Goal: Complete application form: Complete application form

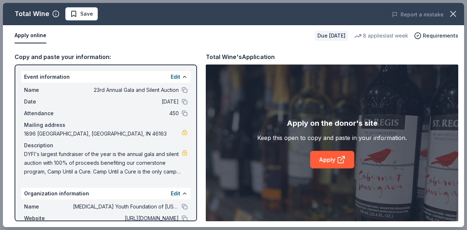
scroll to position [110, 0]
click at [321, 161] on link "Apply" at bounding box center [332, 160] width 44 height 18
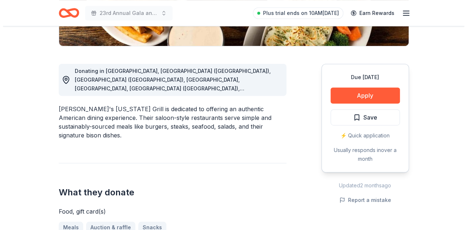
scroll to position [183, 0]
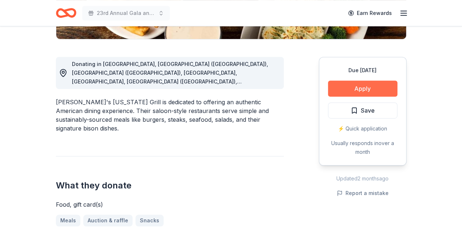
click at [375, 87] on button "Apply" at bounding box center [362, 89] width 69 height 16
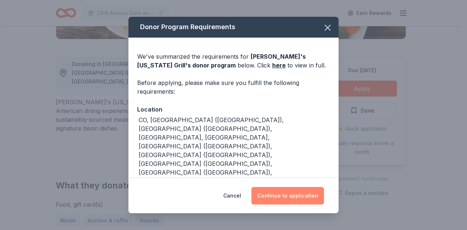
click at [281, 200] on button "Continue to application" at bounding box center [288, 196] width 73 height 18
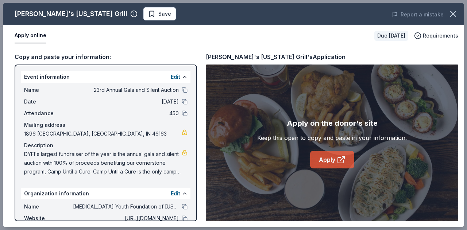
click at [323, 161] on link "Apply" at bounding box center [332, 160] width 44 height 18
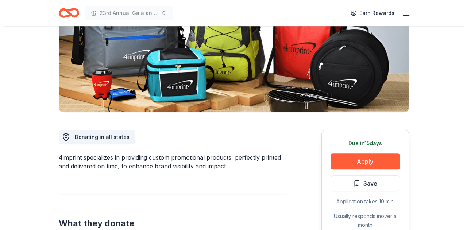
scroll to position [146, 0]
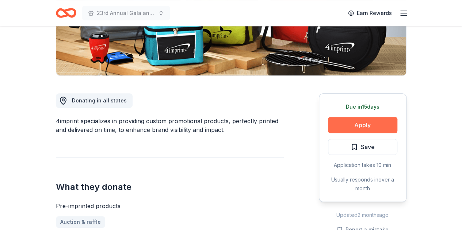
click at [378, 121] on button "Apply" at bounding box center [362, 125] width 69 height 16
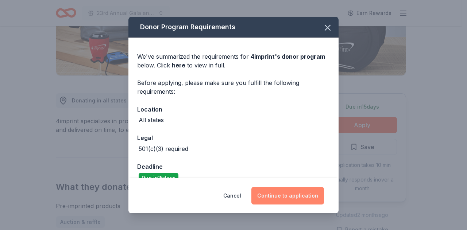
click at [297, 199] on button "Continue to application" at bounding box center [288, 196] width 73 height 18
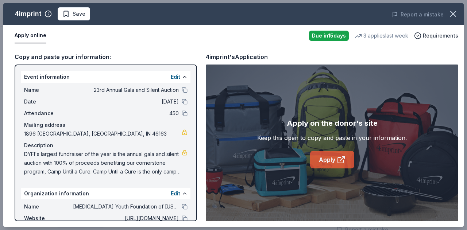
click at [322, 162] on link "Apply" at bounding box center [332, 160] width 44 height 18
click at [329, 160] on link "Apply" at bounding box center [332, 160] width 44 height 18
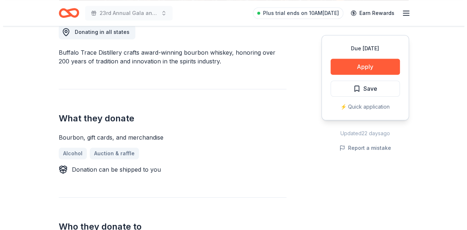
scroll to position [219, 0]
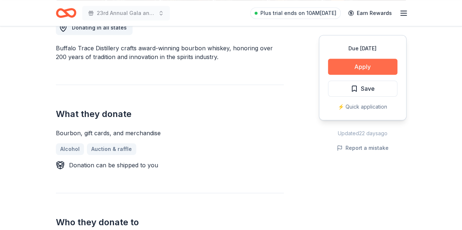
click at [384, 69] on button "Apply" at bounding box center [362, 67] width 69 height 16
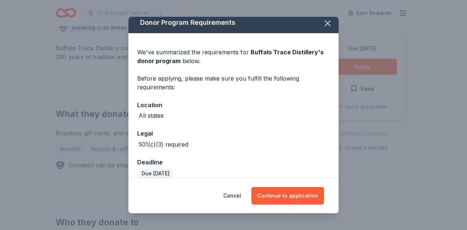
scroll to position [0, 0]
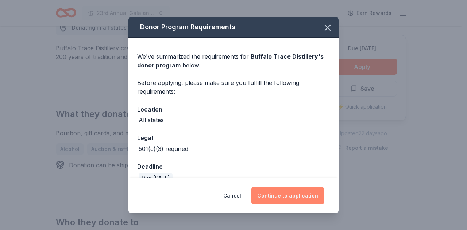
click at [292, 193] on button "Continue to application" at bounding box center [288, 196] width 73 height 18
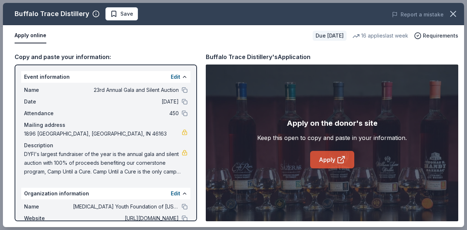
click at [323, 165] on link "Apply" at bounding box center [332, 160] width 44 height 18
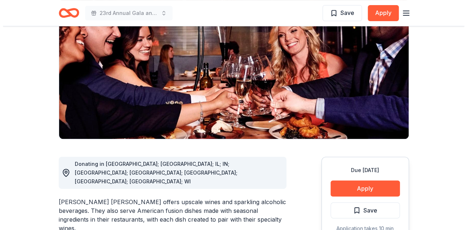
scroll to position [110, 0]
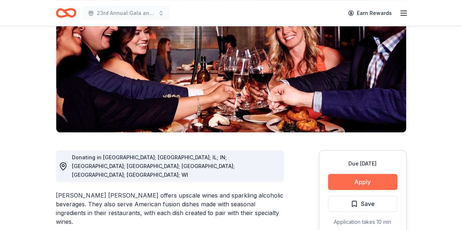
click at [356, 174] on button "Apply" at bounding box center [362, 182] width 69 height 16
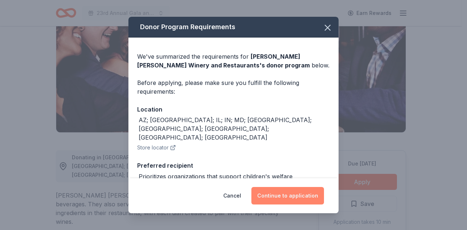
click at [294, 192] on button "Continue to application" at bounding box center [288, 196] width 73 height 18
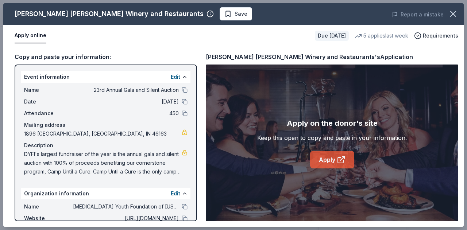
click at [336, 159] on link "Apply" at bounding box center [332, 160] width 44 height 18
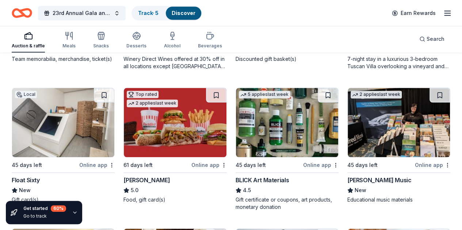
scroll to position [1753, 0]
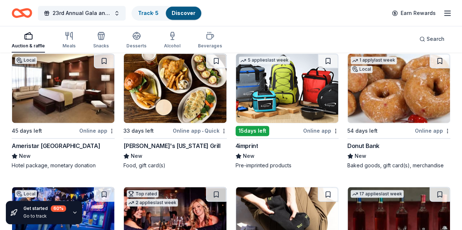
scroll to position [1899, 0]
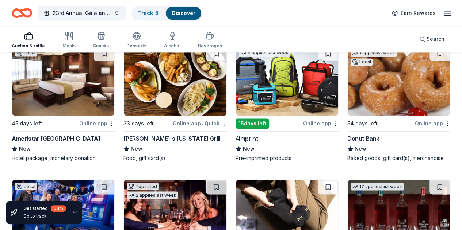
drag, startPoint x: 141, startPoint y: 100, endPoint x: 124, endPoint y: 107, distance: 18.2
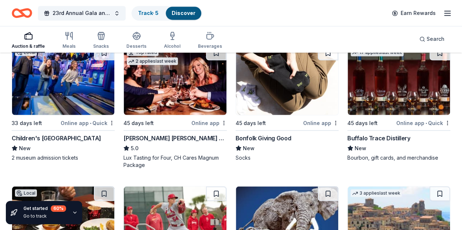
scroll to position [2045, 0]
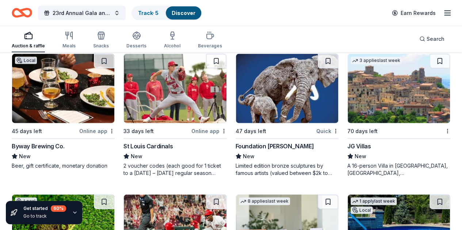
scroll to position [2155, 0]
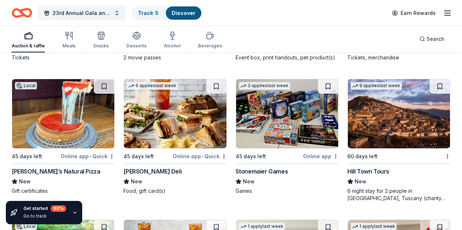
scroll to position [2593, 0]
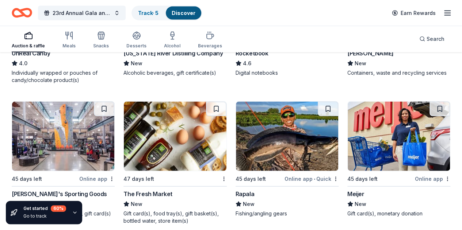
scroll to position [3542, 0]
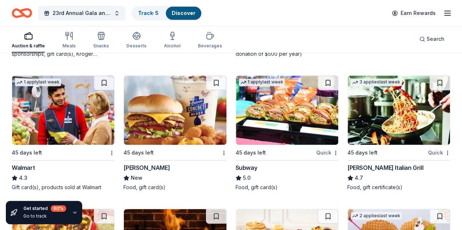
scroll to position [4674, 0]
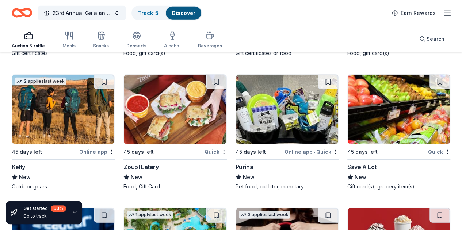
scroll to position [5076, 0]
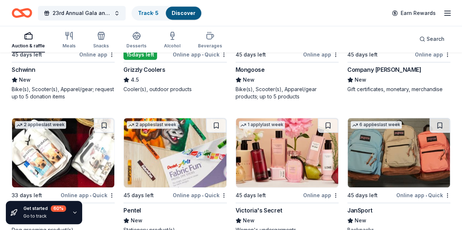
scroll to position [5801, 0]
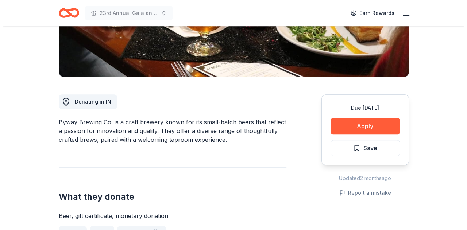
scroll to position [146, 0]
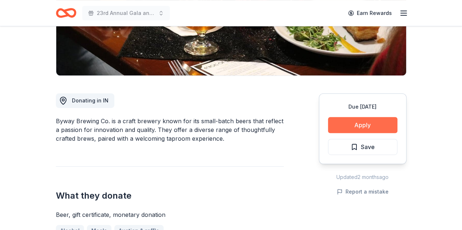
click at [345, 126] on button "Apply" at bounding box center [362, 125] width 69 height 16
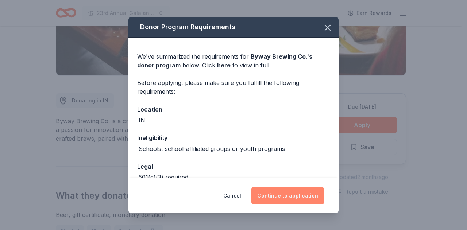
click at [278, 200] on button "Continue to application" at bounding box center [288, 196] width 73 height 18
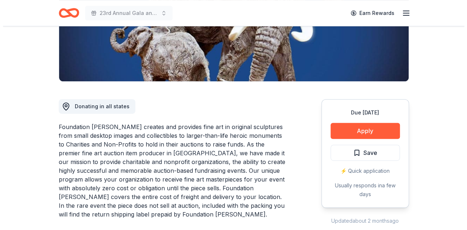
scroll to position [146, 0]
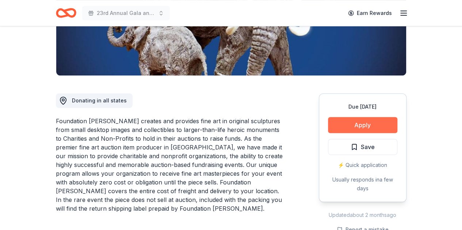
click at [357, 118] on button "Apply" at bounding box center [362, 125] width 69 height 16
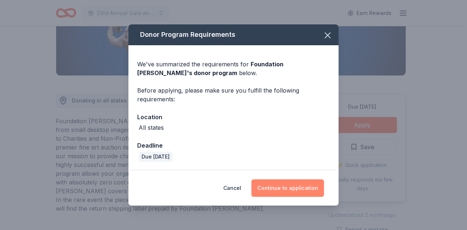
click at [272, 190] on button "Continue to application" at bounding box center [288, 189] width 73 height 18
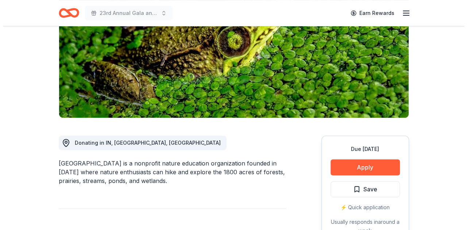
scroll to position [110, 0]
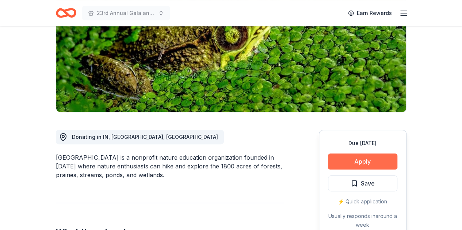
click at [358, 160] on button "Apply" at bounding box center [362, 162] width 69 height 16
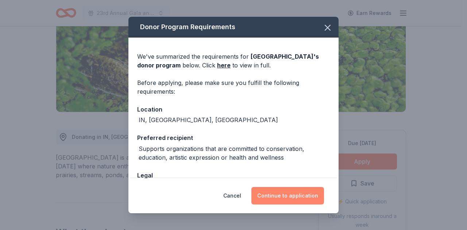
click at [297, 199] on button "Continue to application" at bounding box center [288, 196] width 73 height 18
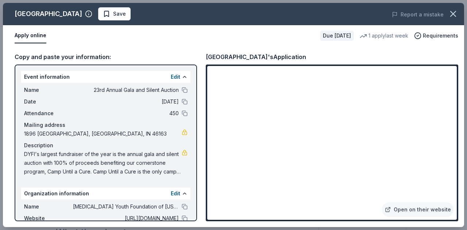
click at [207, 184] on div "Open on their website" at bounding box center [332, 143] width 253 height 157
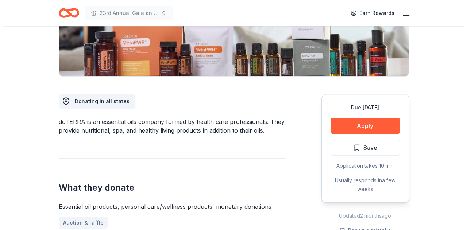
scroll to position [146, 0]
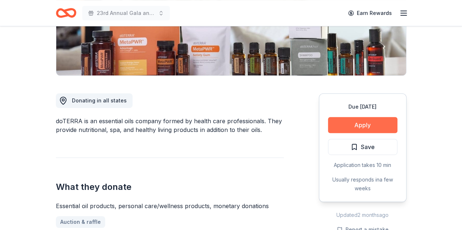
click at [353, 128] on button "Apply" at bounding box center [362, 125] width 69 height 16
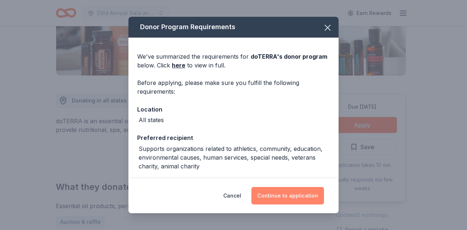
click at [280, 203] on button "Continue to application" at bounding box center [288, 196] width 73 height 18
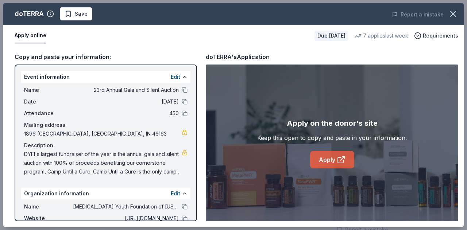
click at [330, 161] on link "Apply" at bounding box center [332, 160] width 44 height 18
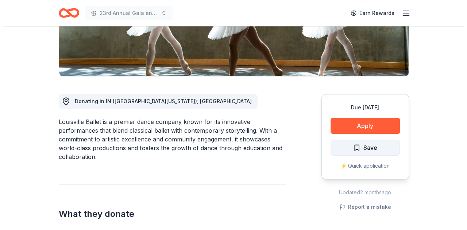
scroll to position [146, 0]
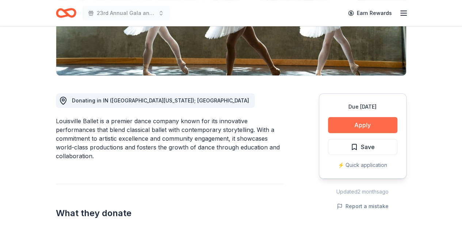
click at [375, 129] on button "Apply" at bounding box center [362, 125] width 69 height 16
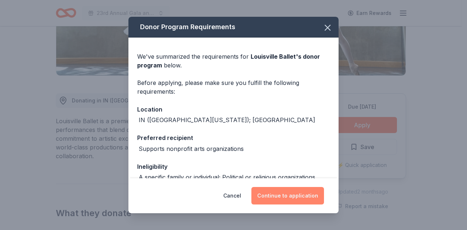
click at [290, 194] on button "Continue to application" at bounding box center [288, 196] width 73 height 18
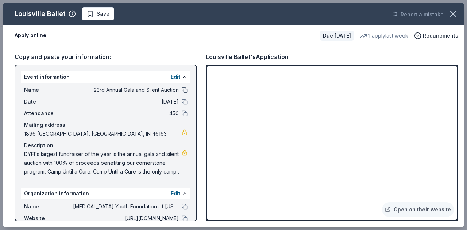
click at [182, 91] on button at bounding box center [185, 90] width 6 height 6
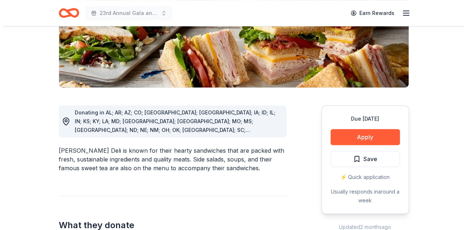
scroll to position [146, 0]
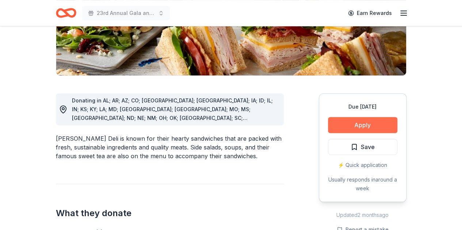
click at [364, 122] on button "Apply" at bounding box center [362, 125] width 69 height 16
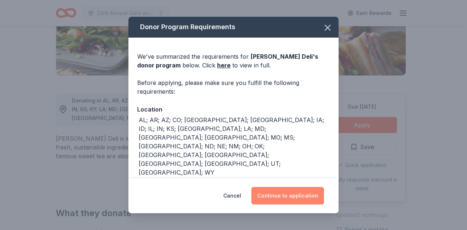
click at [294, 198] on button "Continue to application" at bounding box center [288, 196] width 73 height 18
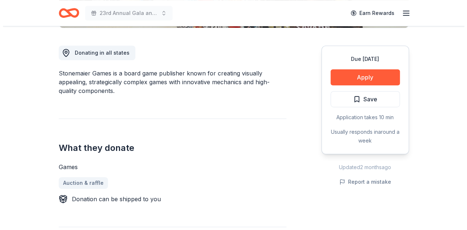
scroll to position [219, 0]
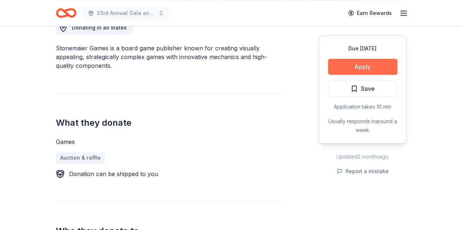
click at [365, 67] on button "Apply" at bounding box center [362, 67] width 69 height 16
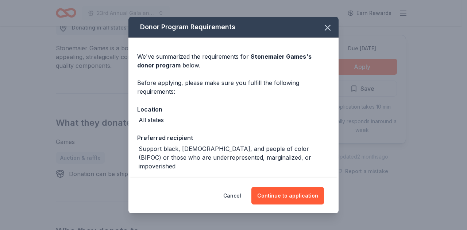
scroll to position [22, 0]
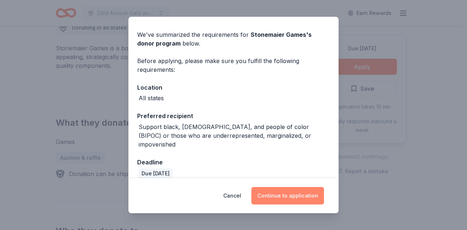
click at [281, 193] on button "Continue to application" at bounding box center [288, 196] width 73 height 18
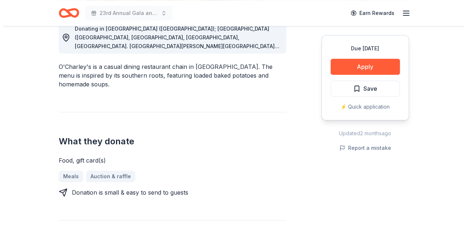
scroll to position [219, 0]
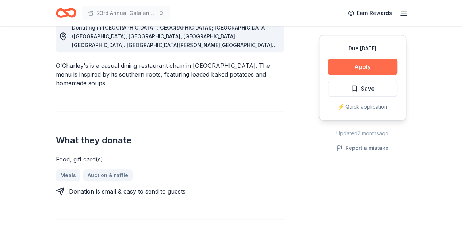
click at [356, 68] on button "Apply" at bounding box center [362, 67] width 69 height 16
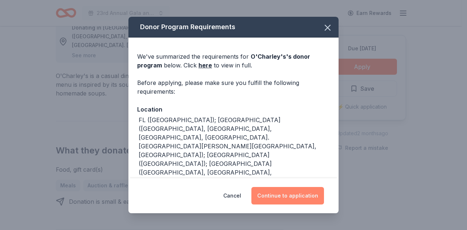
click at [280, 198] on button "Continue to application" at bounding box center [288, 196] width 73 height 18
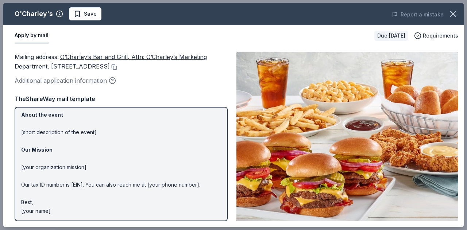
scroll to position [0, 0]
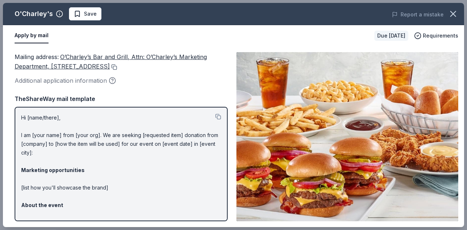
click at [117, 65] on button at bounding box center [113, 67] width 7 height 6
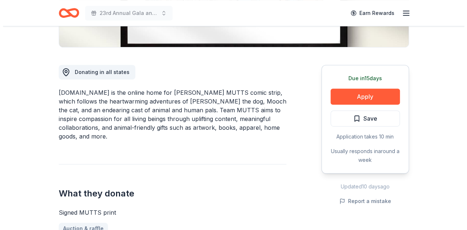
scroll to position [183, 0]
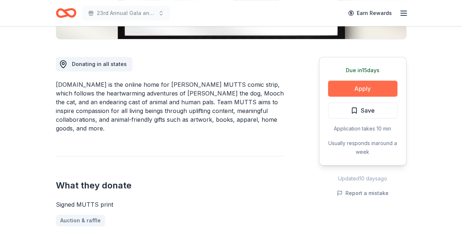
click at [358, 89] on button "Apply" at bounding box center [362, 89] width 69 height 16
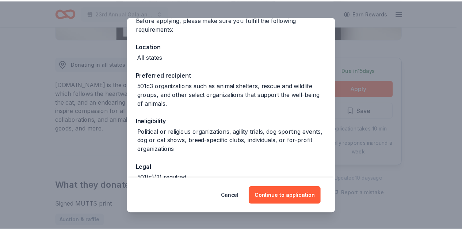
scroll to position [73, 0]
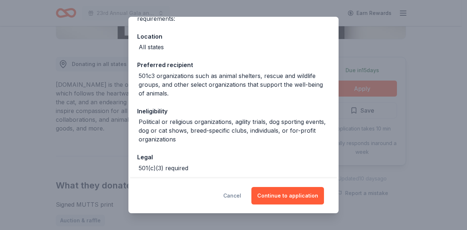
click at [241, 199] on button "Cancel" at bounding box center [232, 196] width 18 height 18
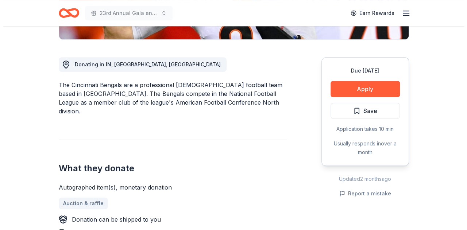
scroll to position [183, 0]
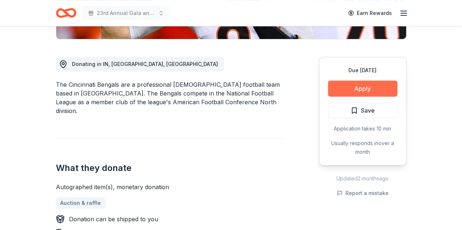
click at [376, 88] on button "Apply" at bounding box center [362, 89] width 69 height 16
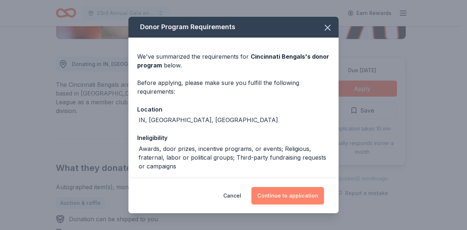
click at [307, 198] on button "Continue to application" at bounding box center [288, 196] width 73 height 18
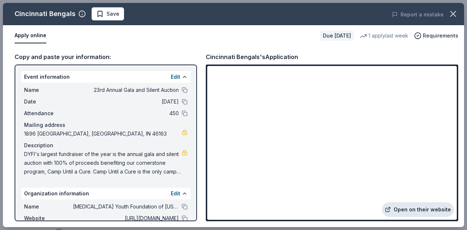
click at [405, 211] on link "Open on their website" at bounding box center [418, 210] width 72 height 15
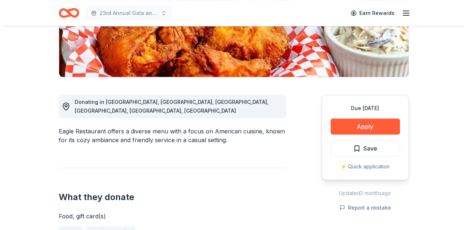
scroll to position [146, 0]
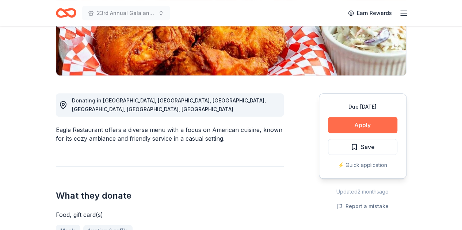
click at [342, 127] on button "Apply" at bounding box center [362, 125] width 69 height 16
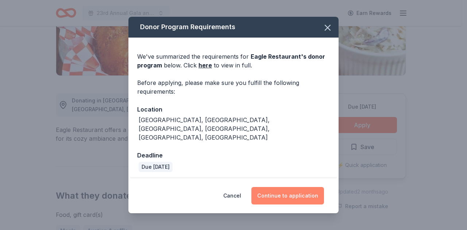
click at [303, 187] on button "Continue to application" at bounding box center [288, 196] width 73 height 18
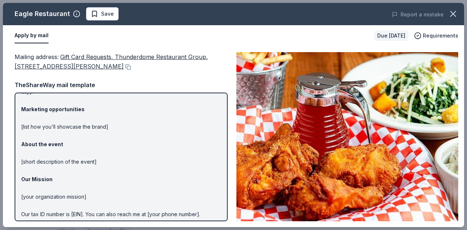
scroll to position [77, 0]
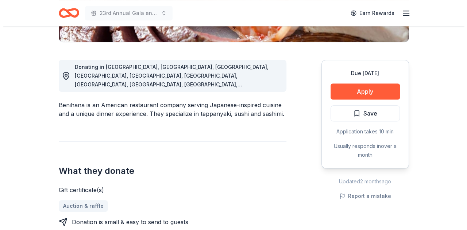
scroll to position [183, 0]
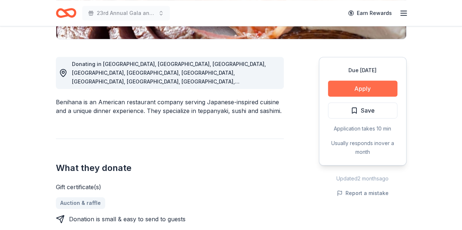
click at [349, 92] on button "Apply" at bounding box center [362, 89] width 69 height 16
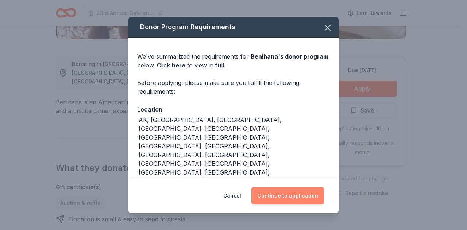
click at [275, 193] on button "Continue to application" at bounding box center [288, 196] width 73 height 18
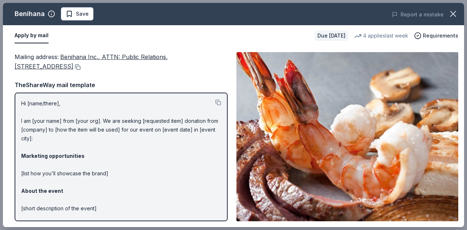
click at [81, 68] on button at bounding box center [76, 67] width 7 height 6
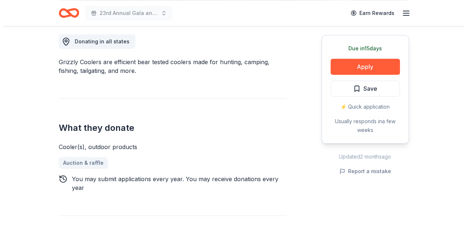
scroll to position [219, 0]
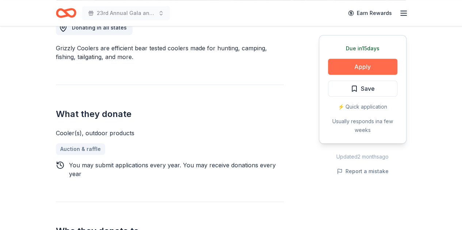
click at [372, 65] on button "Apply" at bounding box center [362, 67] width 69 height 16
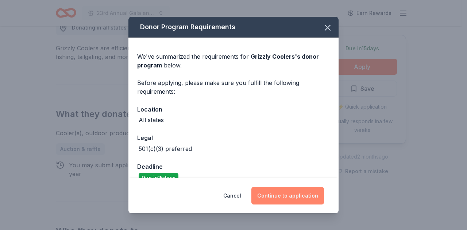
click at [291, 194] on button "Continue to application" at bounding box center [288, 196] width 73 height 18
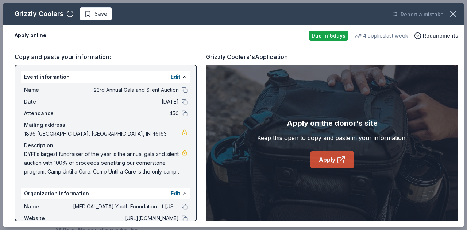
click at [328, 163] on link "Apply" at bounding box center [332, 160] width 44 height 18
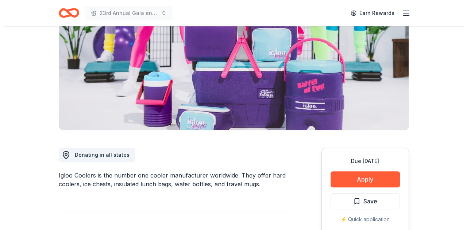
scroll to position [146, 0]
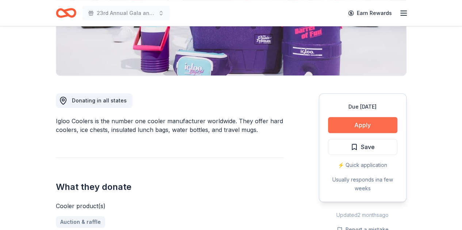
click at [356, 123] on button "Apply" at bounding box center [362, 125] width 69 height 16
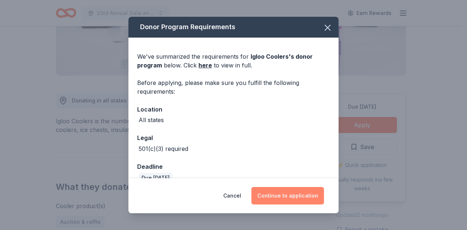
click at [288, 191] on button "Continue to application" at bounding box center [288, 196] width 73 height 18
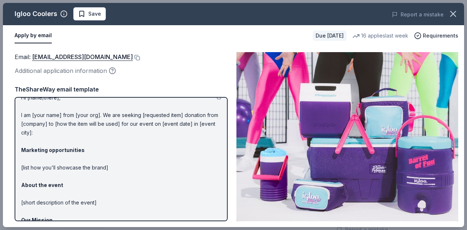
scroll to position [0, 0]
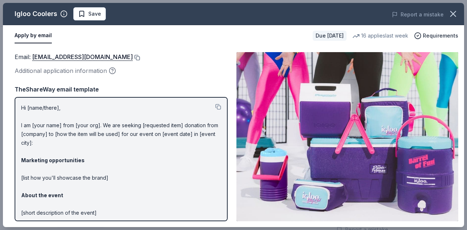
click at [133, 59] on button at bounding box center [136, 58] width 7 height 6
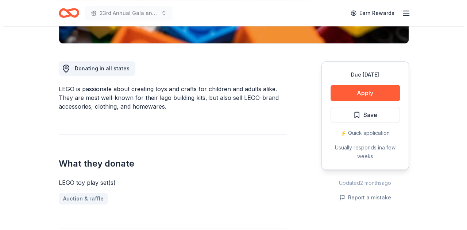
scroll to position [183, 0]
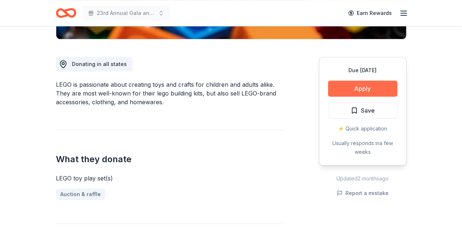
click at [360, 87] on button "Apply" at bounding box center [362, 89] width 69 height 16
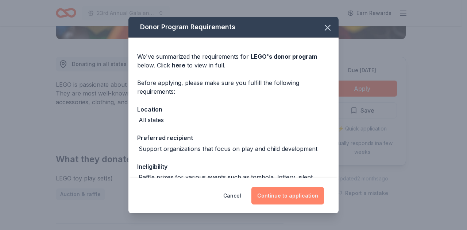
click at [267, 199] on button "Continue to application" at bounding box center [288, 196] width 73 height 18
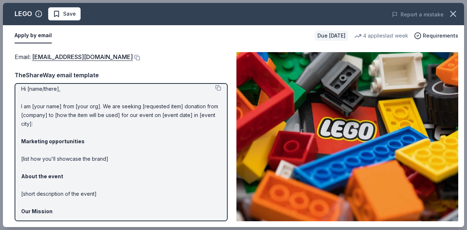
scroll to position [0, 0]
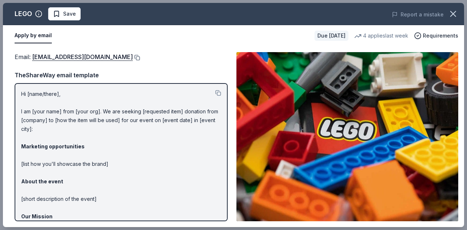
click at [133, 56] on button at bounding box center [136, 58] width 7 height 6
